Goal: Information Seeking & Learning: Learn about a topic

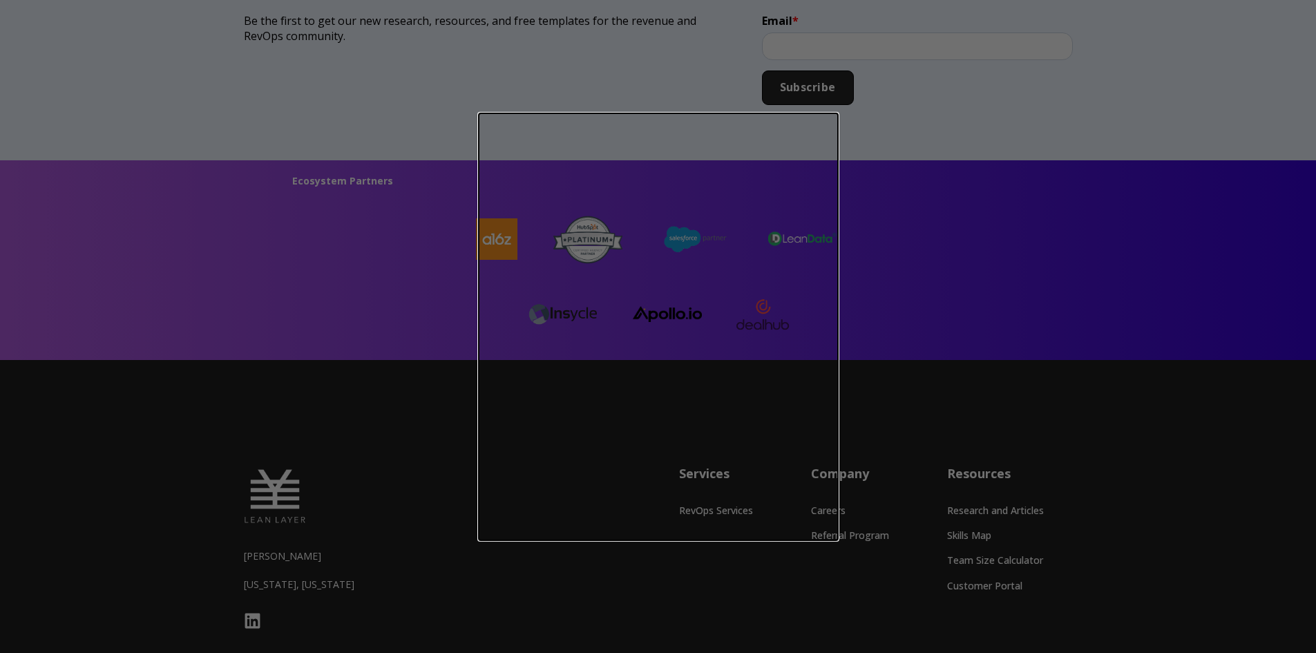
scroll to position [3672, 0]
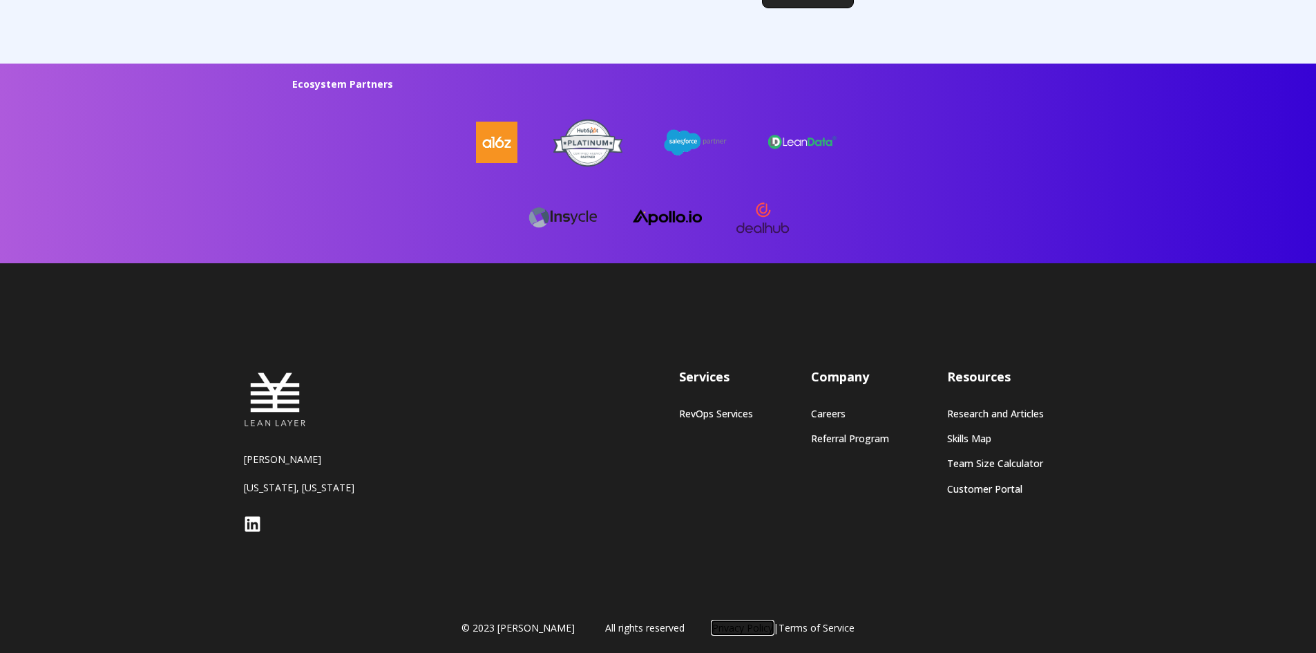
click at [723, 624] on link "Privacy Policy" at bounding box center [742, 627] width 61 height 13
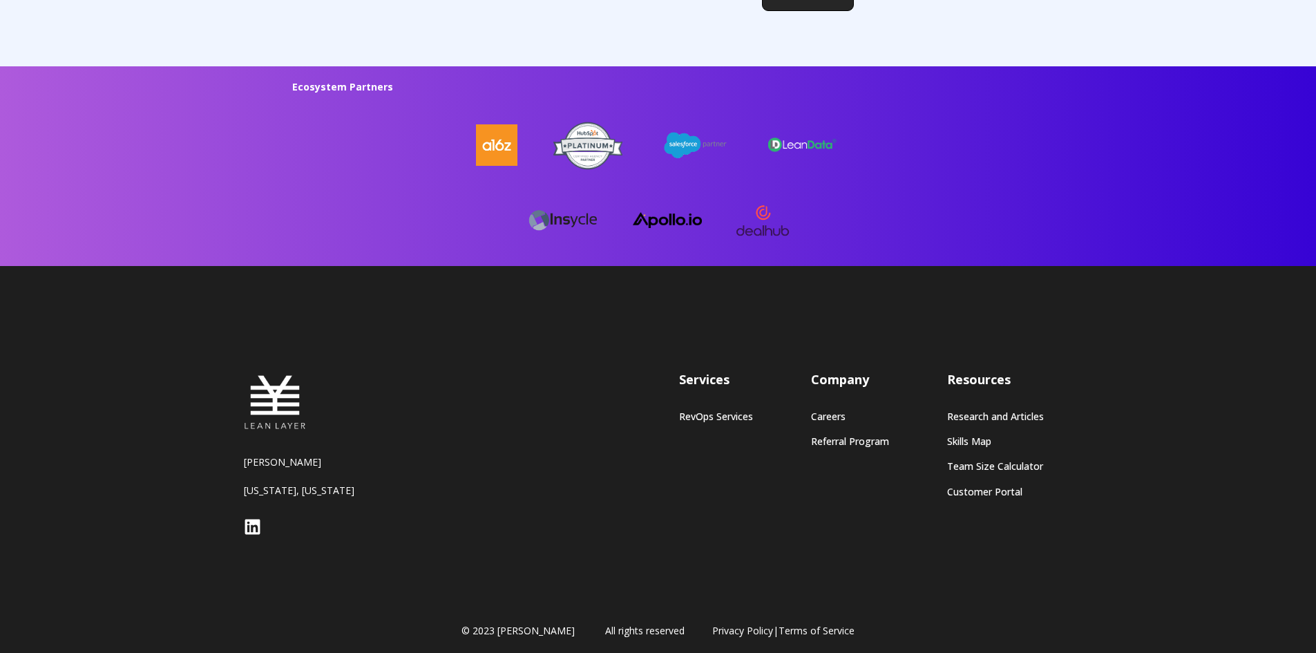
scroll to position [3672, 0]
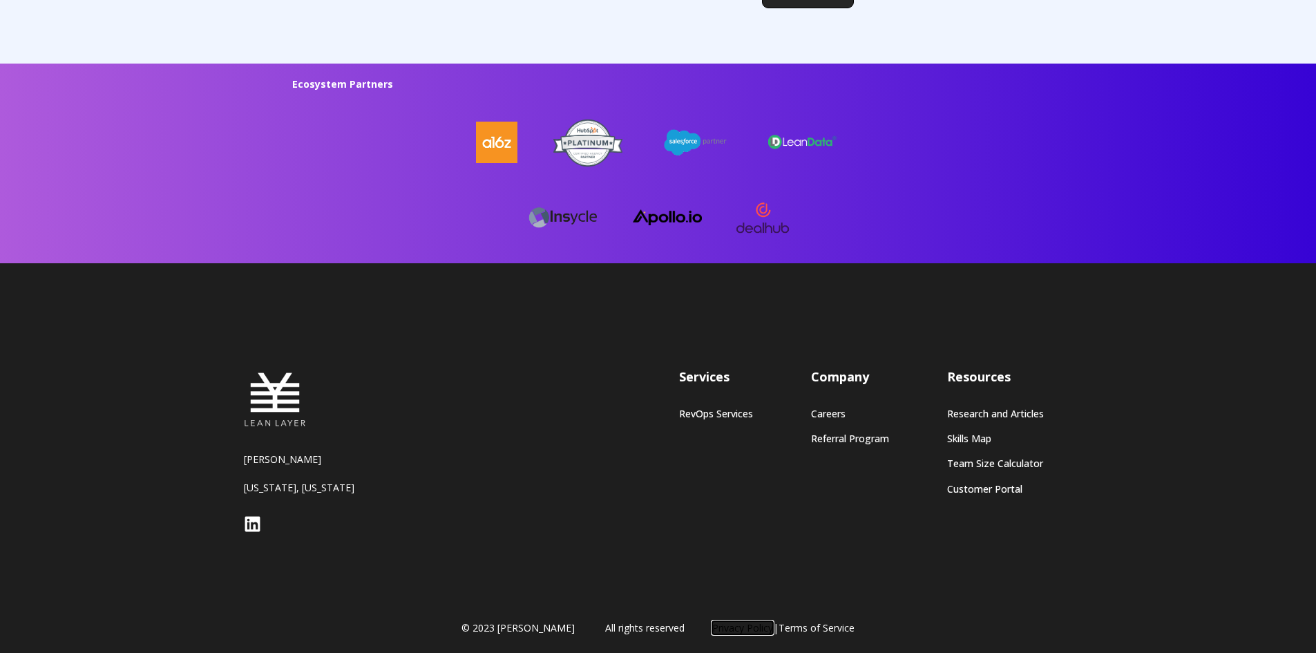
click at [713, 621] on link "Privacy Policy" at bounding box center [742, 627] width 61 height 13
click at [808, 629] on link "Terms of Service" at bounding box center [816, 627] width 76 height 13
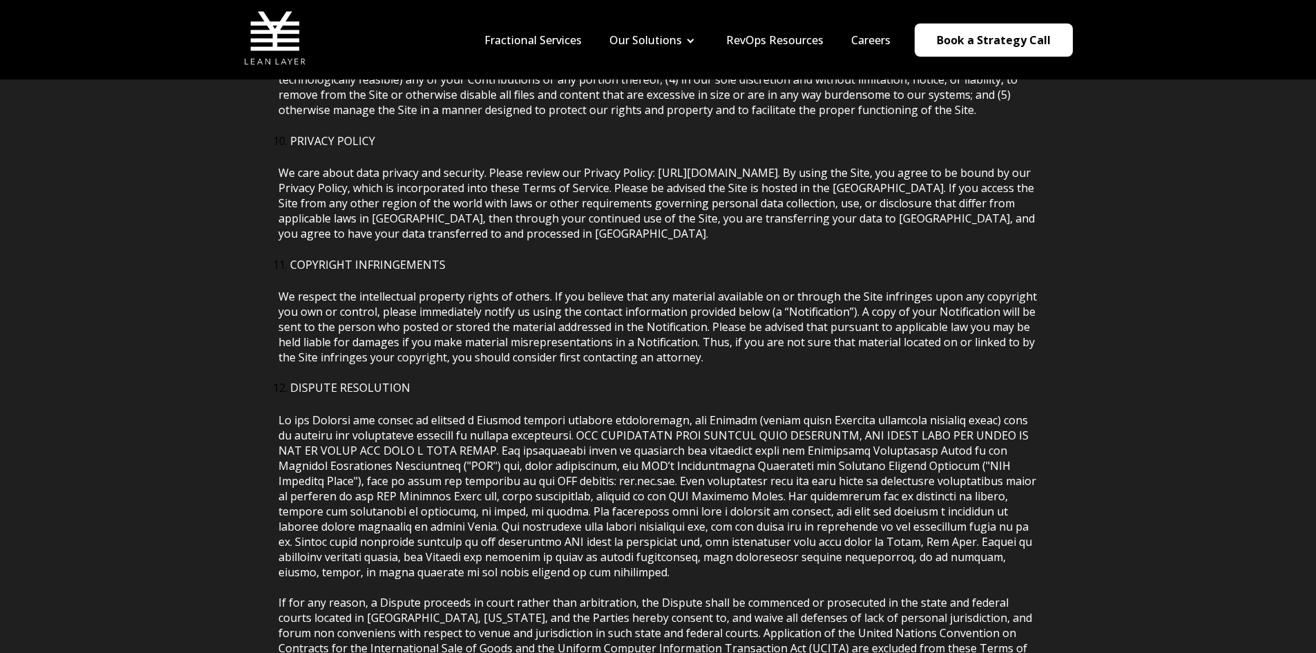
scroll to position [3730, 0]
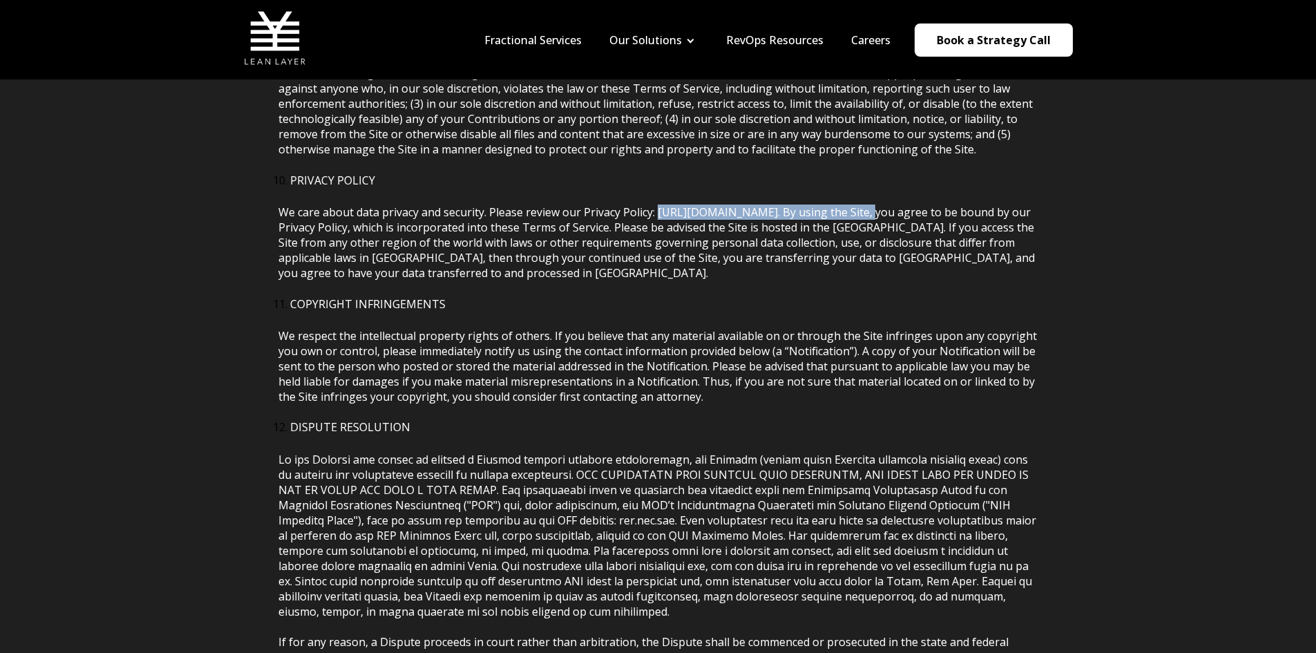
drag, startPoint x: 657, startPoint y: 198, endPoint x: 865, endPoint y: 198, distance: 207.9
click at [865, 204] on span "We care about data privacy and security. Please review our Privacy Policy: http…" at bounding box center [656, 242] width 756 height 76
copy span "http://www.leanlayer.com/privacy-policy"
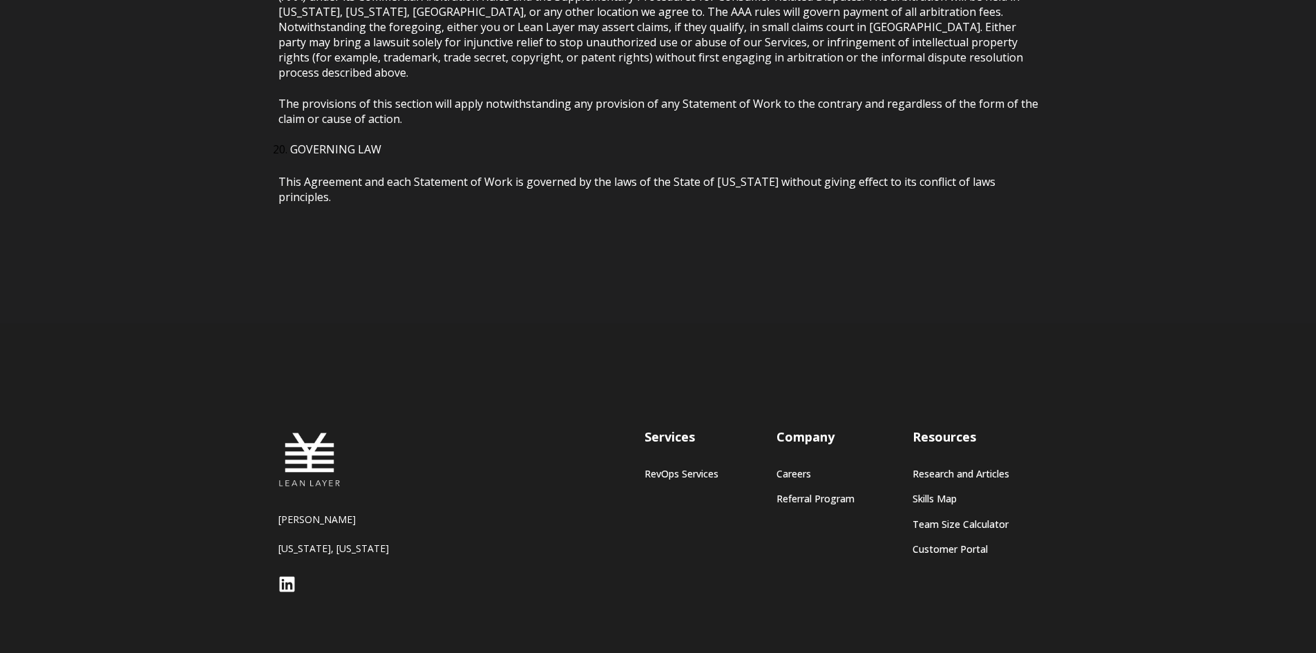
scroll to position [6431, 0]
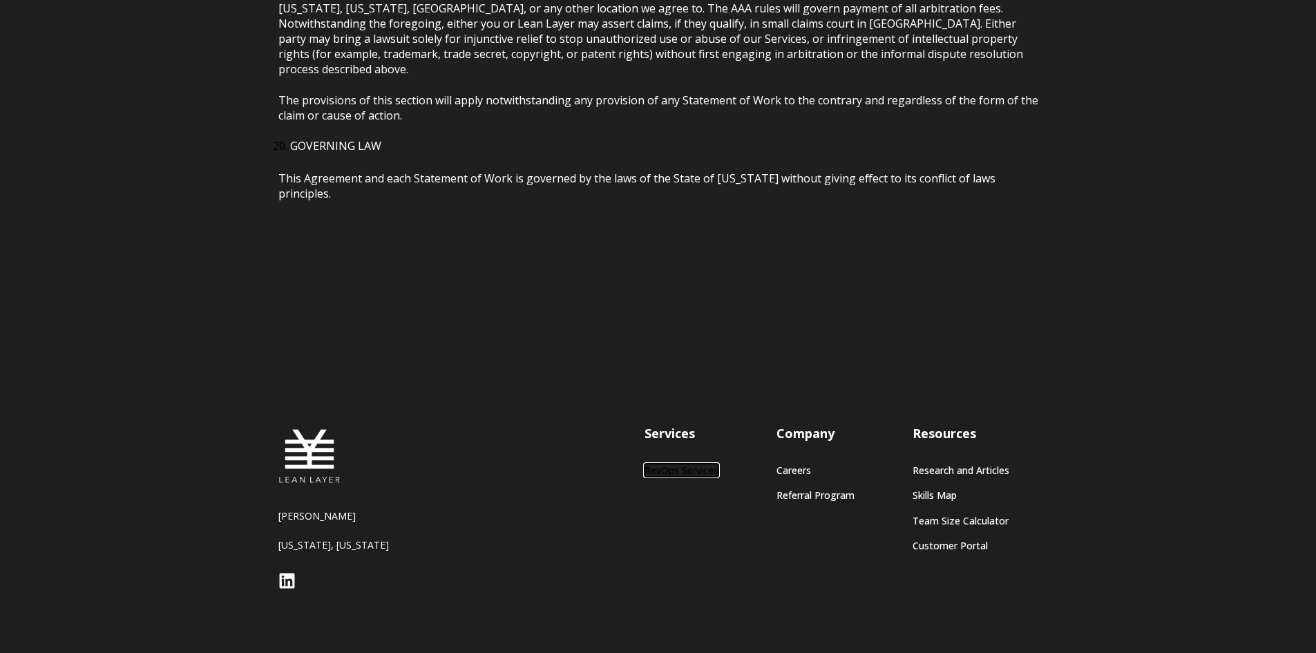
click at [689, 464] on link "RevOps Services" at bounding box center [681, 470] width 74 height 12
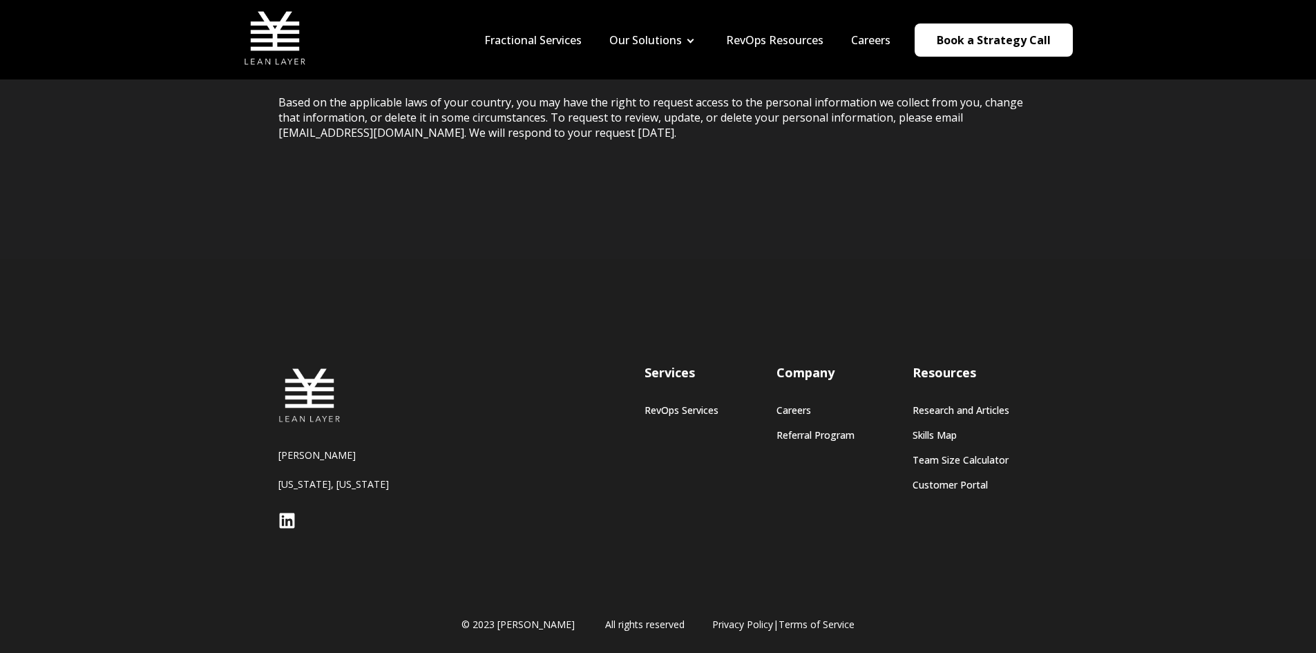
scroll to position [4792, 0]
